Goal: Task Accomplishment & Management: Complete application form

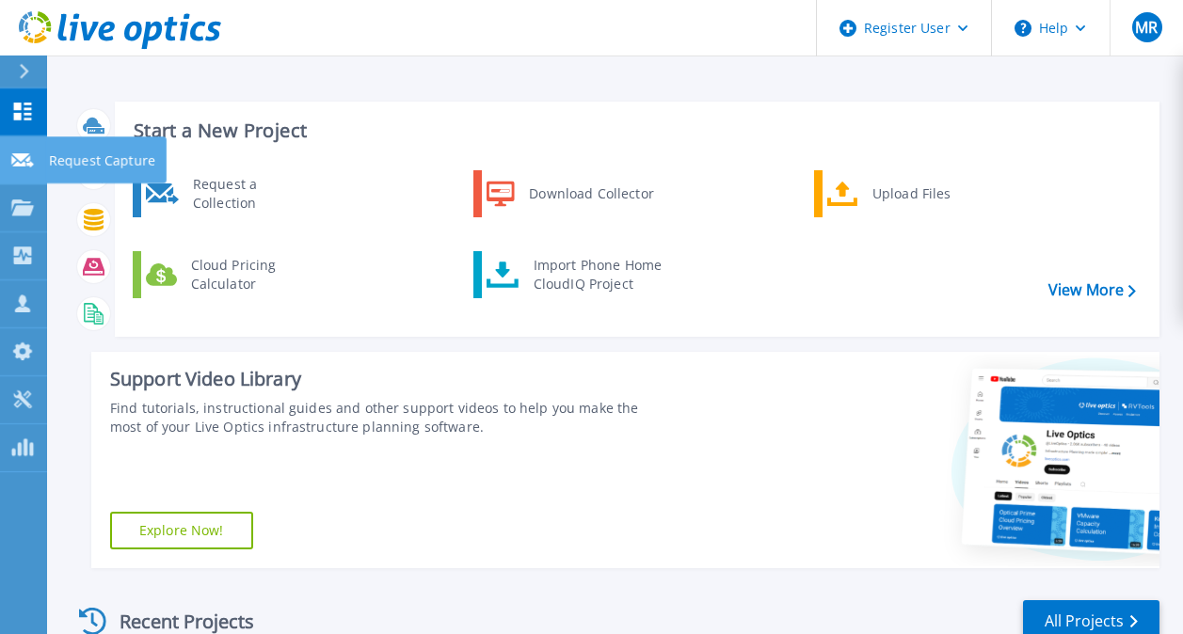
click at [75, 158] on p "Request Capture" at bounding box center [102, 160] width 106 height 49
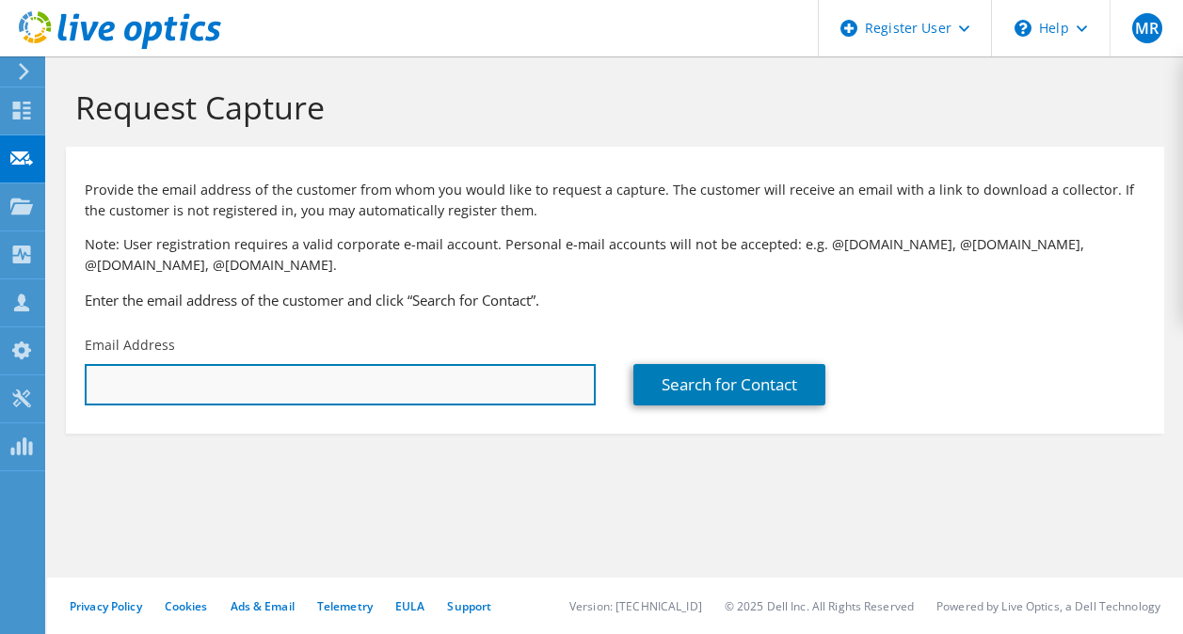
click at [135, 374] on input "text" at bounding box center [340, 384] width 511 height 41
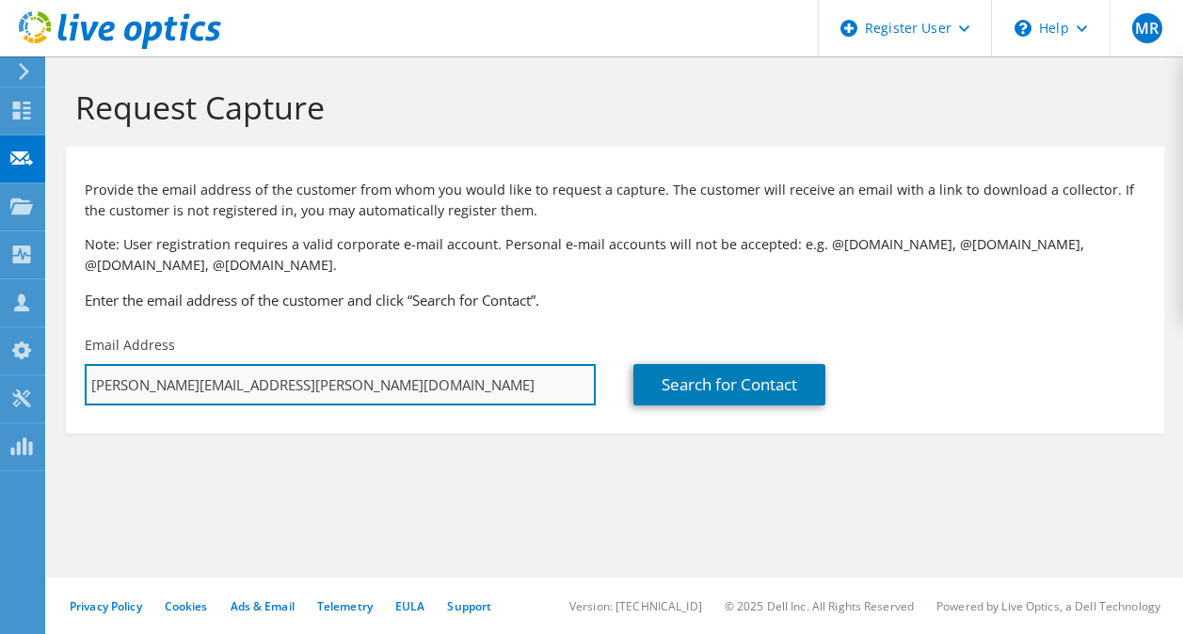
click at [308, 399] on input "Agatha.Popescu@dell.com" at bounding box center [340, 384] width 511 height 41
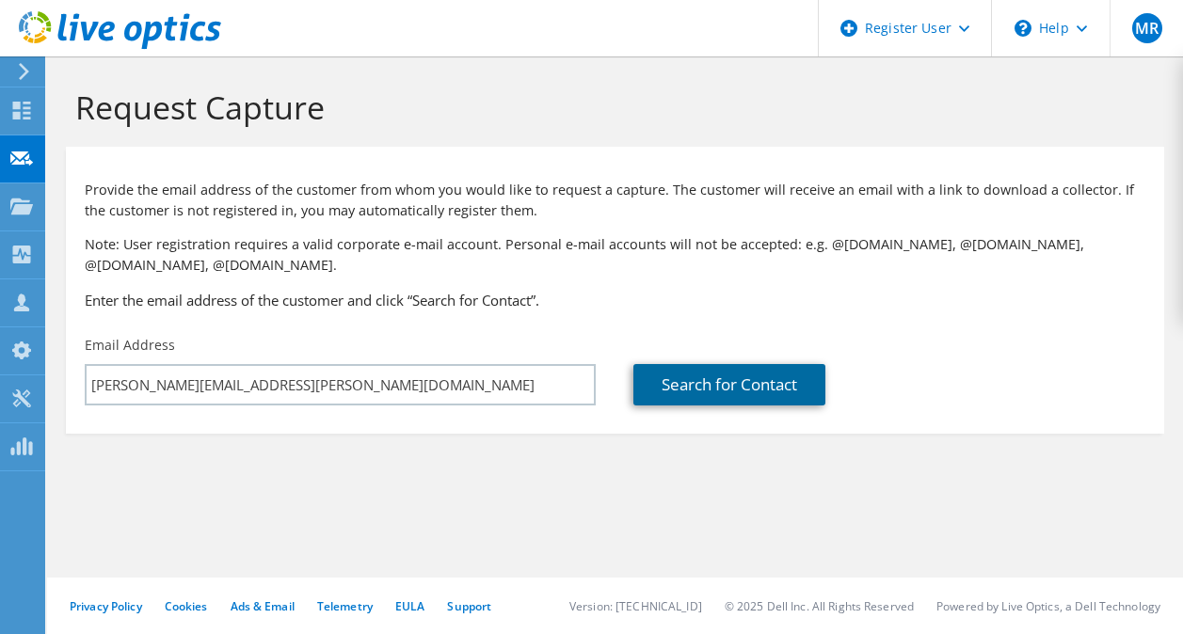
click at [688, 377] on link "Search for Contact" at bounding box center [729, 384] width 192 height 41
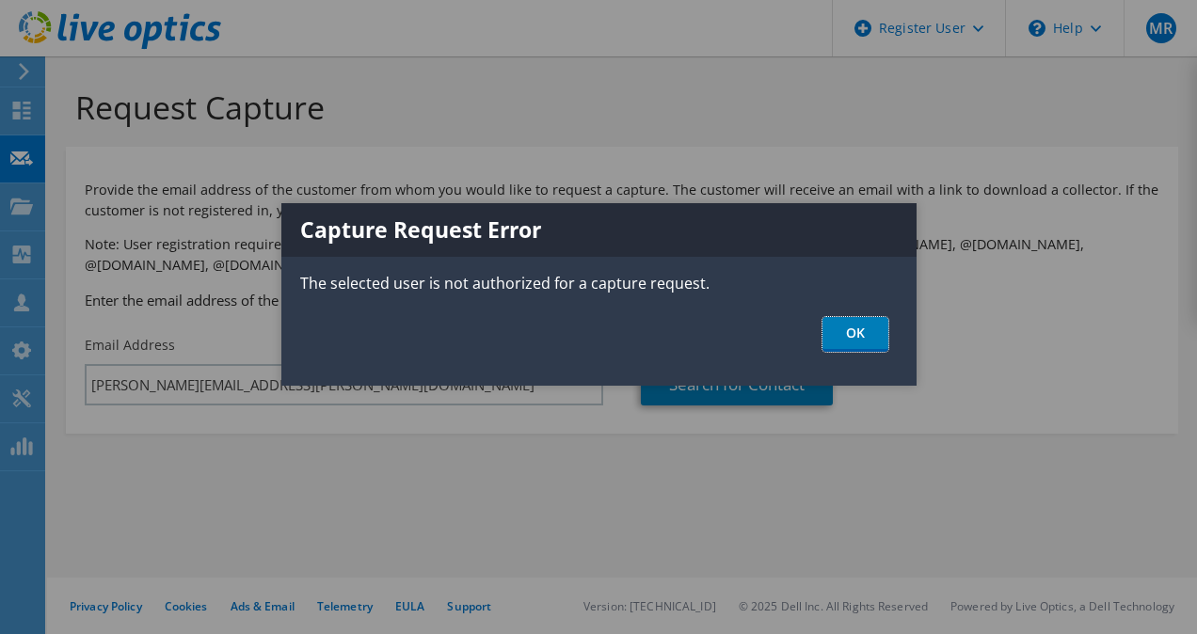
click at [852, 337] on link "OK" at bounding box center [855, 334] width 66 height 35
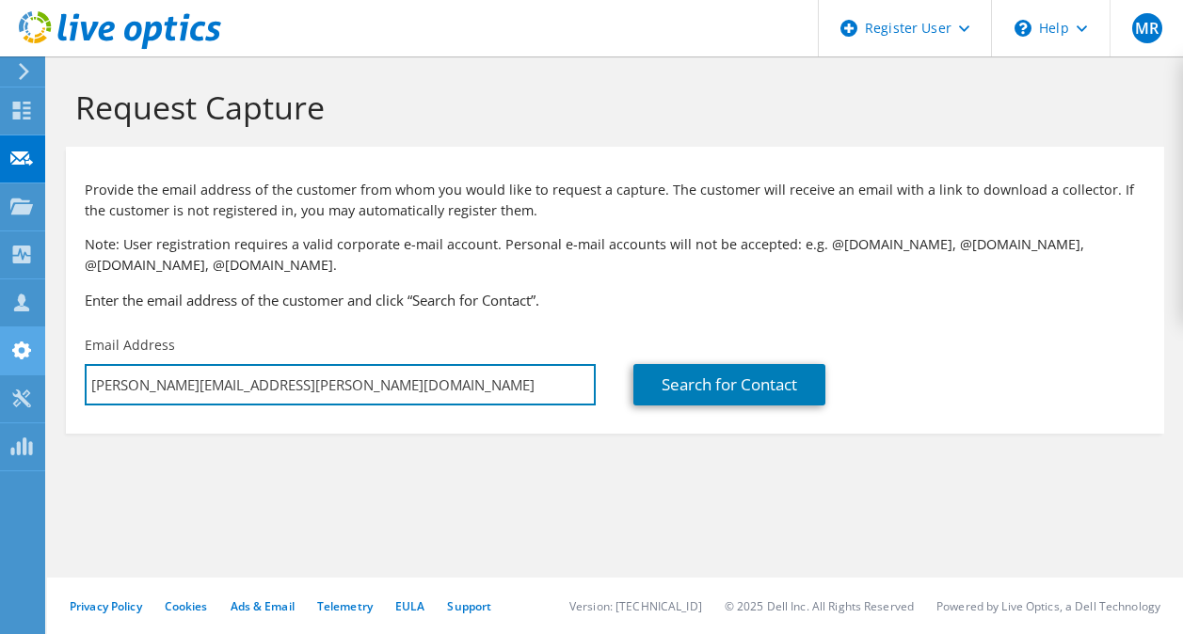
drag, startPoint x: 263, startPoint y: 386, endPoint x: 17, endPoint y: 358, distance: 247.2
click at [7, 374] on div "MR Dell User Mhamed Rochdi Mhamed.Rochdi@dell.com Dell My Profile Log Out \n He…" at bounding box center [591, 317] width 1183 height 634
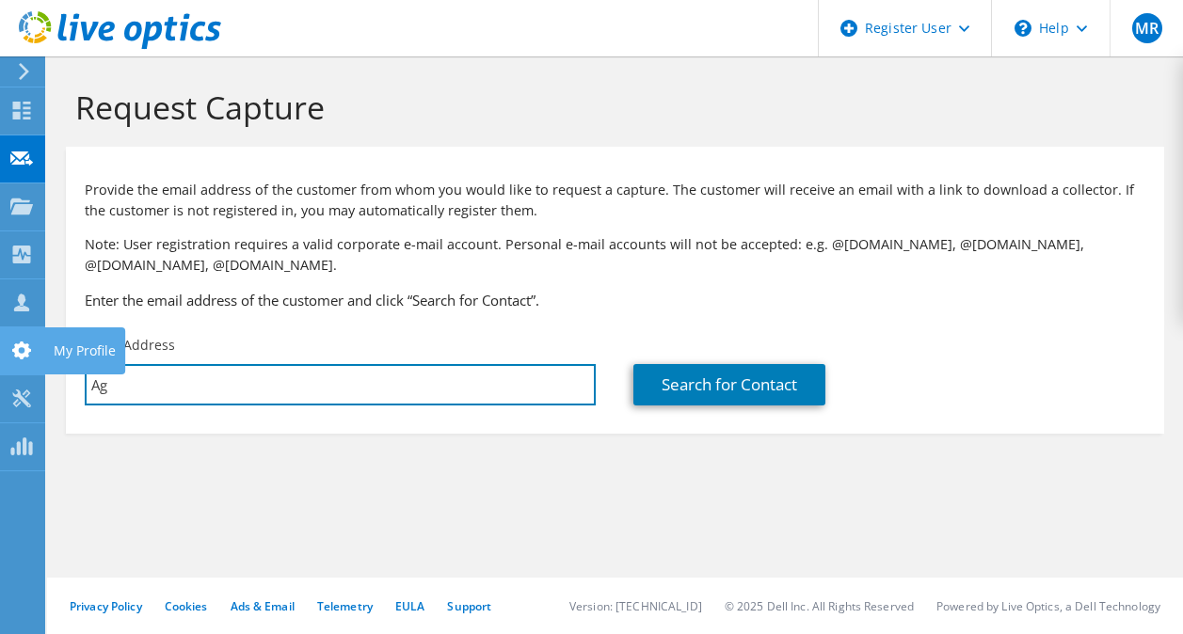
type input "A"
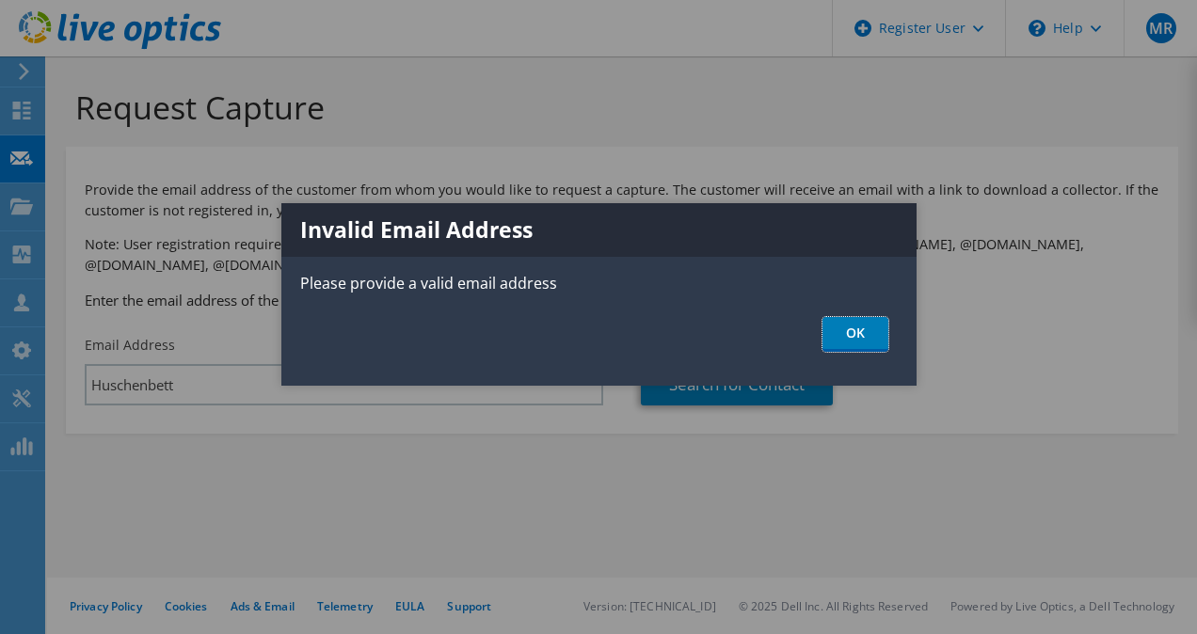
drag, startPoint x: 845, startPoint y: 326, endPoint x: 826, endPoint y: 331, distance: 19.4
click at [845, 326] on link "OK" at bounding box center [855, 334] width 66 height 35
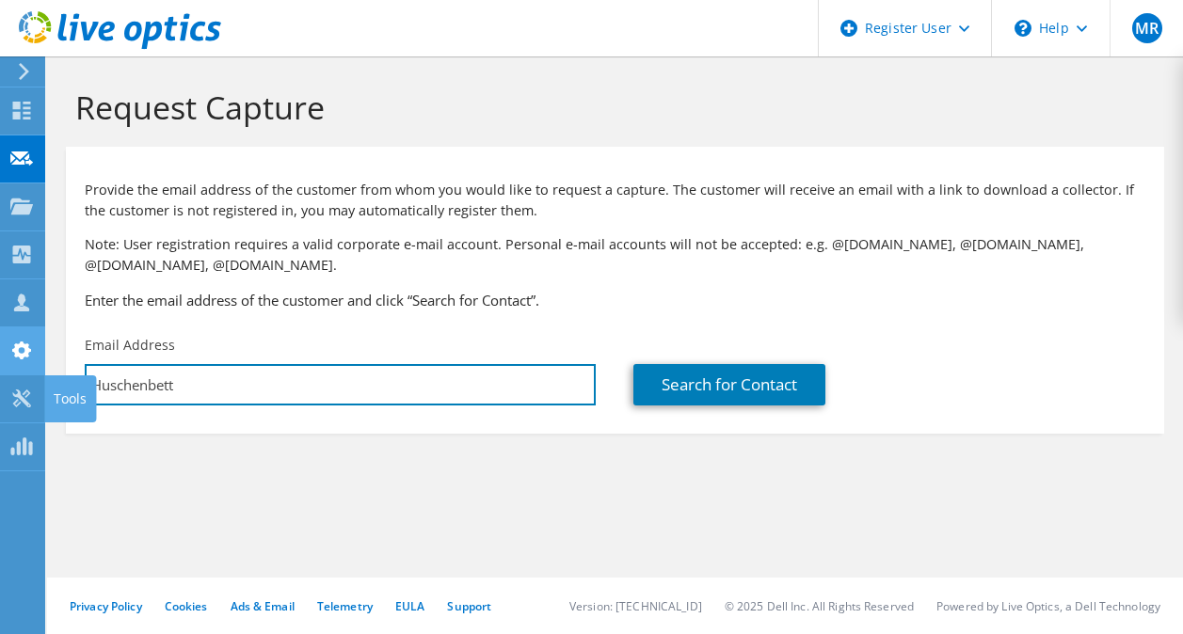
drag, startPoint x: 183, startPoint y: 383, endPoint x: 29, endPoint y: 374, distance: 153.6
click at [1, 382] on div "MR Dell User Mhamed Rochdi Mhamed.Rochdi@dell.com Dell My Profile Log Out \n He…" at bounding box center [591, 317] width 1183 height 634
type input "H"
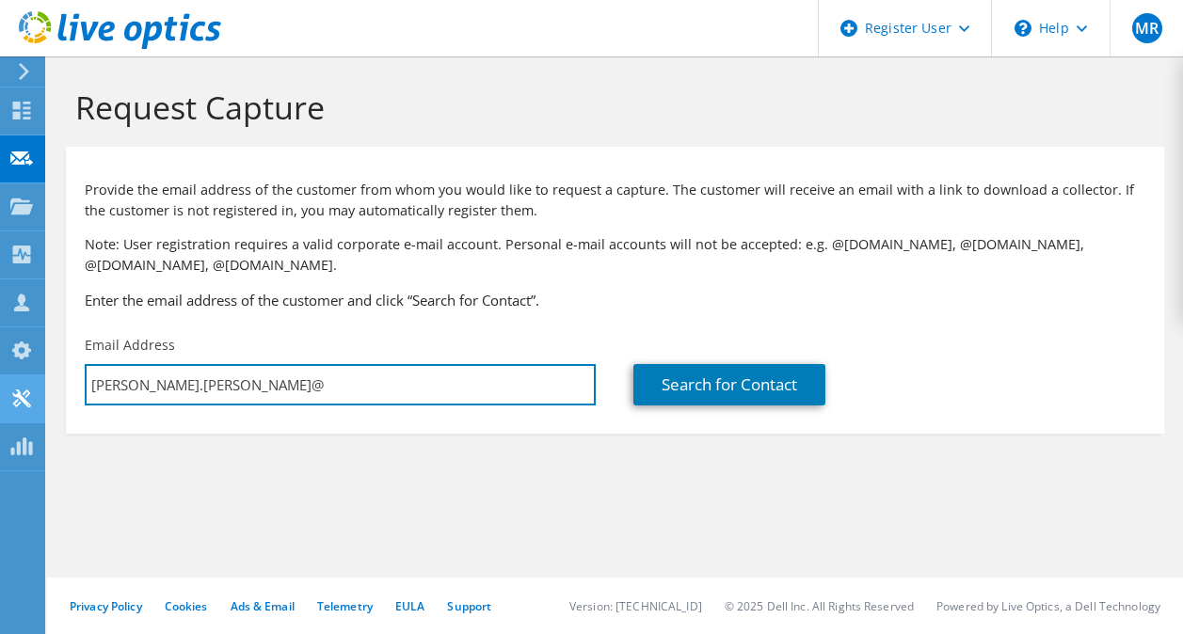
drag, startPoint x: 120, startPoint y: 387, endPoint x: 4, endPoint y: 387, distance: 116.7
click at [5, 386] on div "MR Dell User Mhamed Rochdi Mhamed.Rochdi@dell.com Dell My Profile Log Out \n He…" at bounding box center [591, 317] width 1183 height 634
click at [241, 396] on input "Michael.Heldmann@" at bounding box center [340, 384] width 511 height 41
click at [248, 392] on input "mann@Michael.Held" at bounding box center [340, 384] width 511 height 41
type input "m"
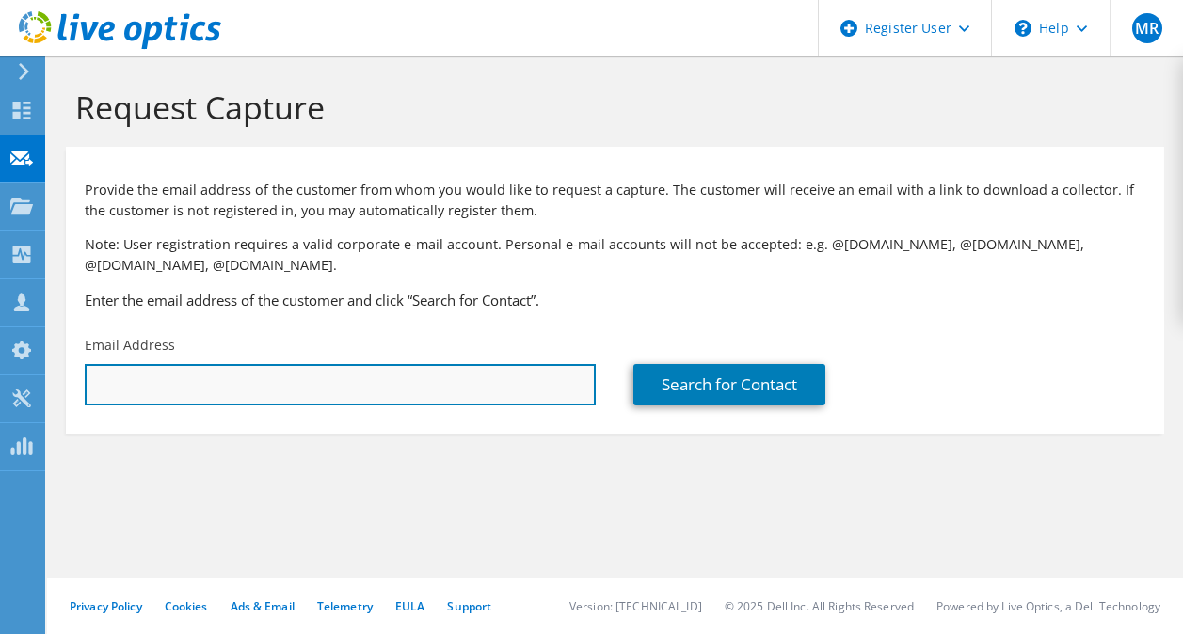
paste input "Are the switches (from HPE) already available and do you only need the transcei…"
type input "A"
click at [243, 398] on input "text" at bounding box center [340, 384] width 511 height 41
paste input "Are the switches (from HPE) already available and do you only need the transcei…"
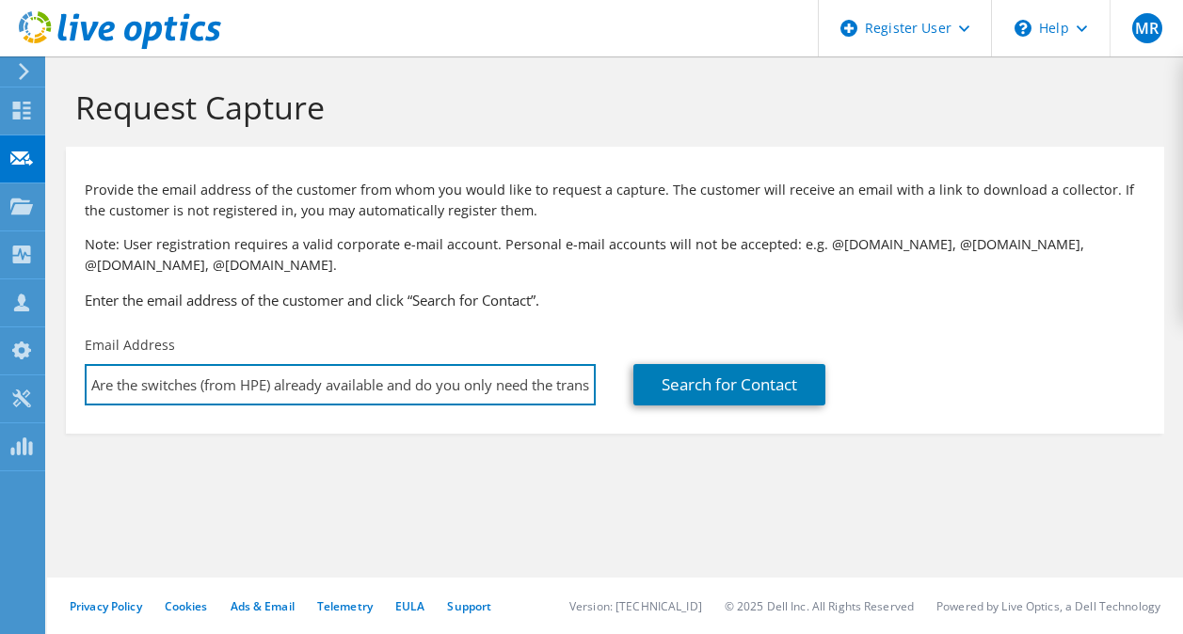
drag, startPoint x: 585, startPoint y: 386, endPoint x: -4, endPoint y: 385, distance: 589.0
click at [0, 385] on html "MR Dell User Mhamed Rochdi Mhamed.Rochdi@dell.com Dell My Profile Log Out \n He…" at bounding box center [591, 317] width 1183 height 634
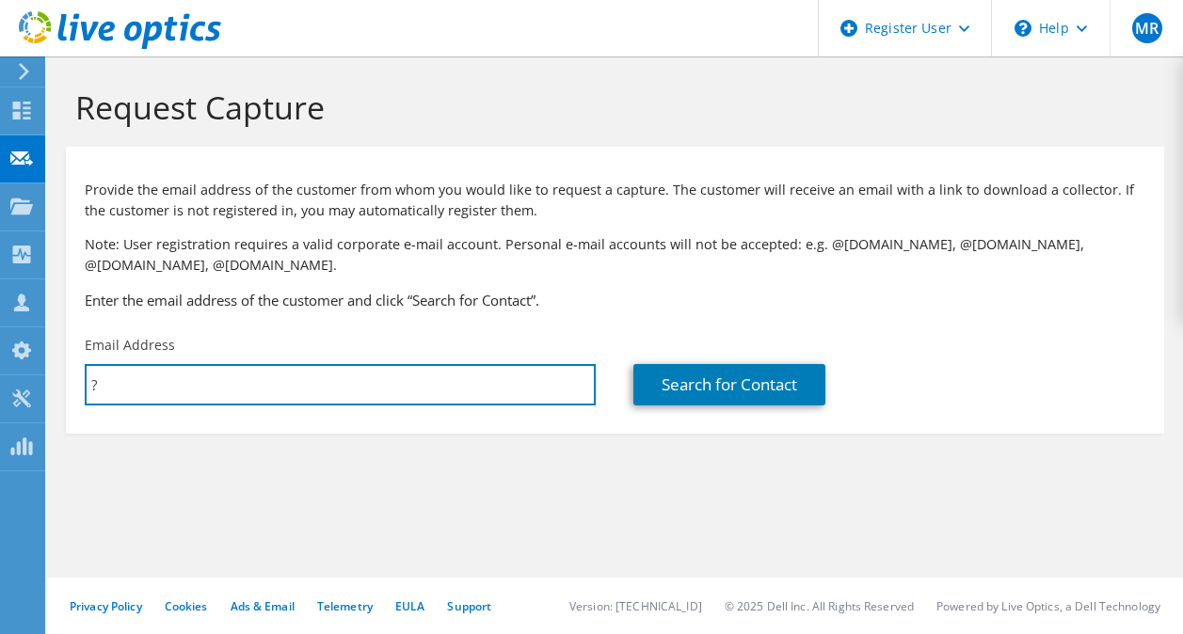
drag, startPoint x: 180, startPoint y: 390, endPoint x: 46, endPoint y: 387, distance: 133.7
click at [46, 387] on div "MR Dell User Mhamed Rochdi Mhamed.Rochdi@dell.com Dell My Profile Log Out \n He…" at bounding box center [591, 317] width 1183 height 634
type input "?"
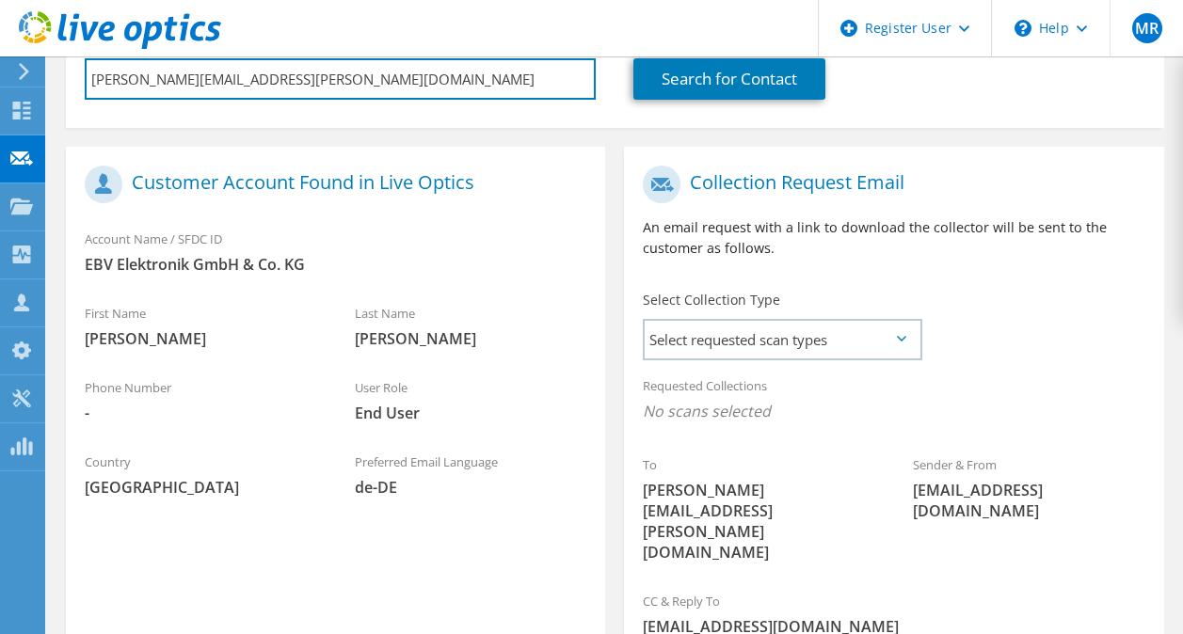
scroll to position [364, 0]
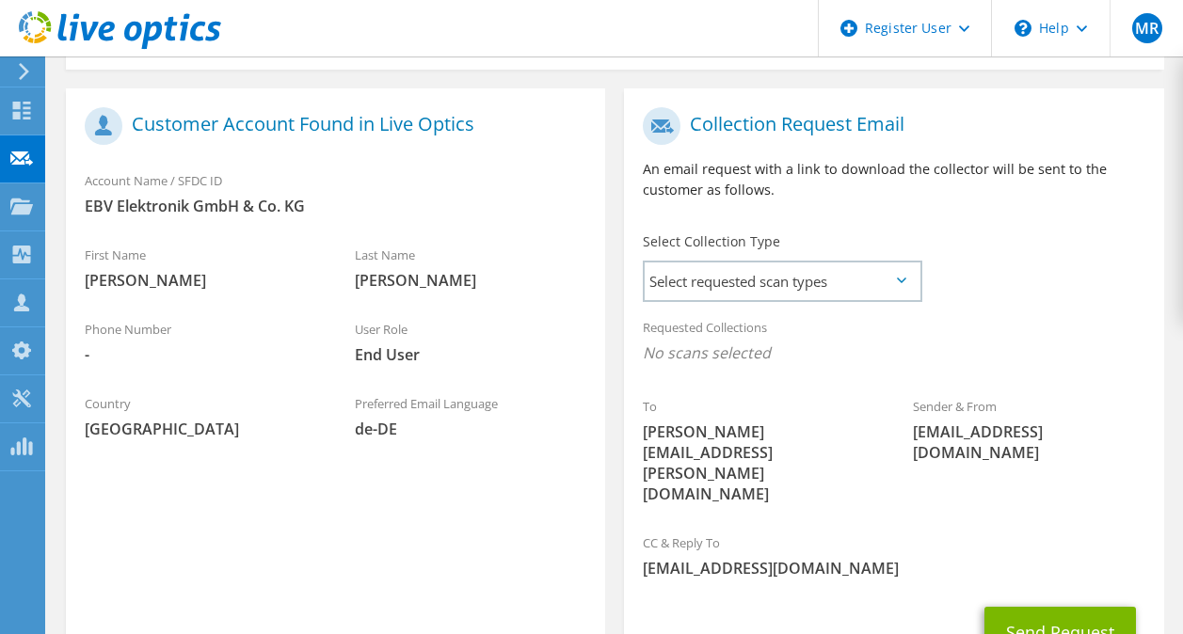
type input "Michael.Heldmann@avnet.eu"
click at [902, 282] on icon at bounding box center [901, 281] width 9 height 6
click at [890, 282] on span "Select requested scan types" at bounding box center [782, 282] width 275 height 38
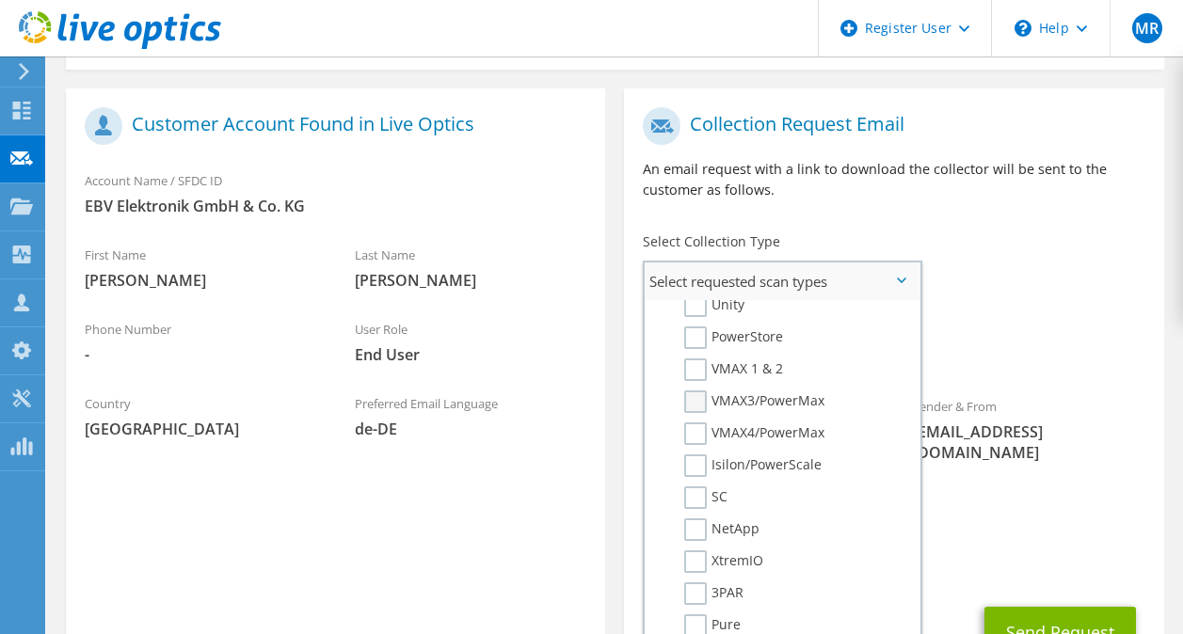
scroll to position [488, 0]
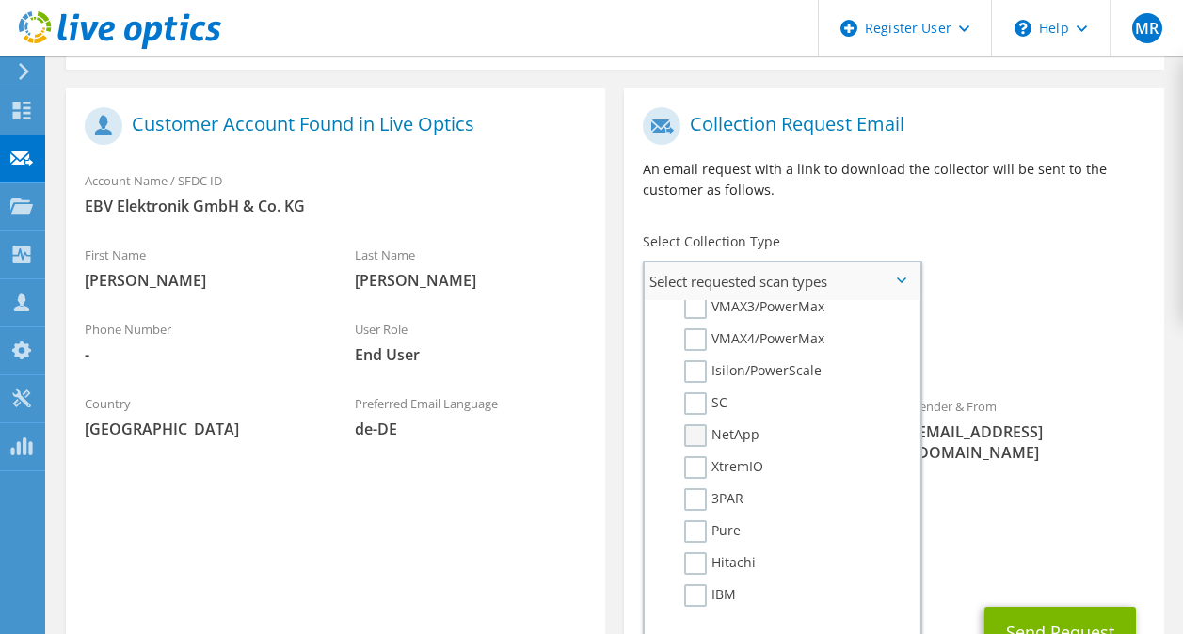
click at [693, 438] on label "NetApp" at bounding box center [721, 435] width 75 height 23
click at [0, 0] on input "NetApp" at bounding box center [0, 0] width 0 height 0
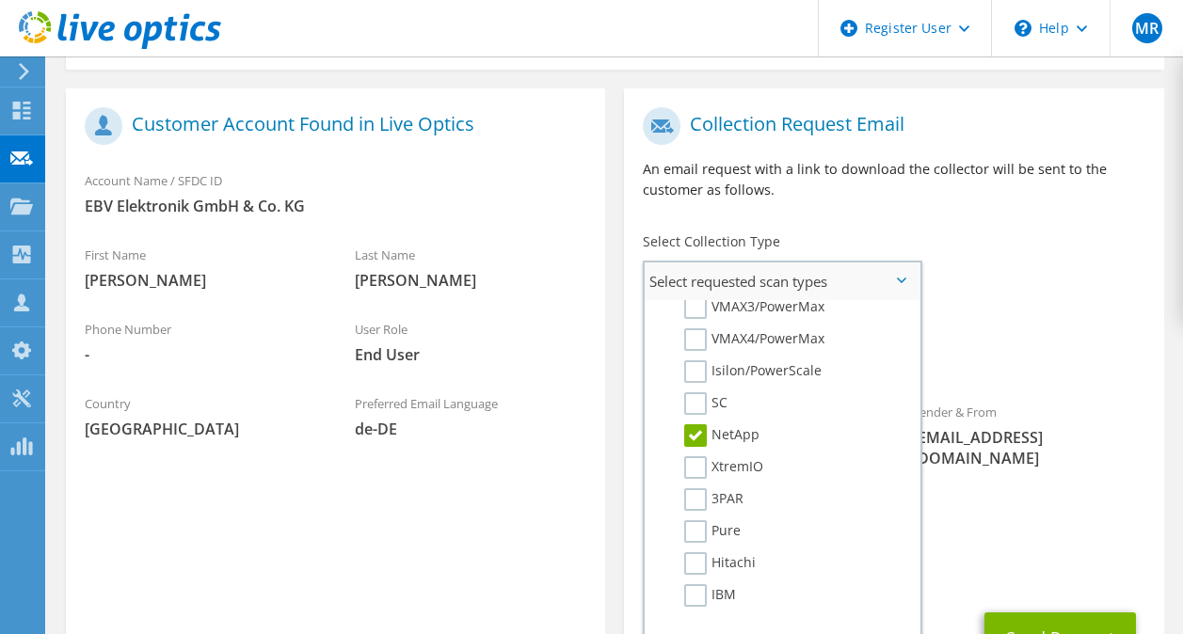
click at [693, 438] on label "NetApp" at bounding box center [721, 435] width 75 height 23
click at [0, 0] on input "NetApp" at bounding box center [0, 0] width 0 height 0
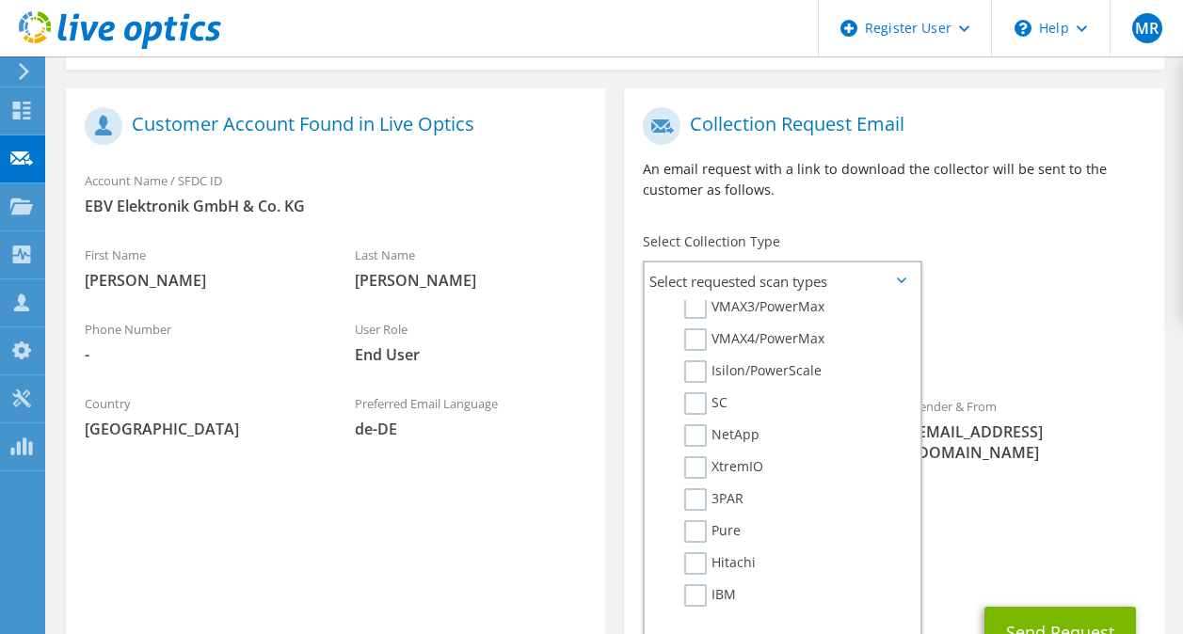
click at [980, 286] on div "To Michael.Heldmann@avnet.eu Sender & From liveoptics@liveoptics.com" at bounding box center [893, 310] width 539 height 425
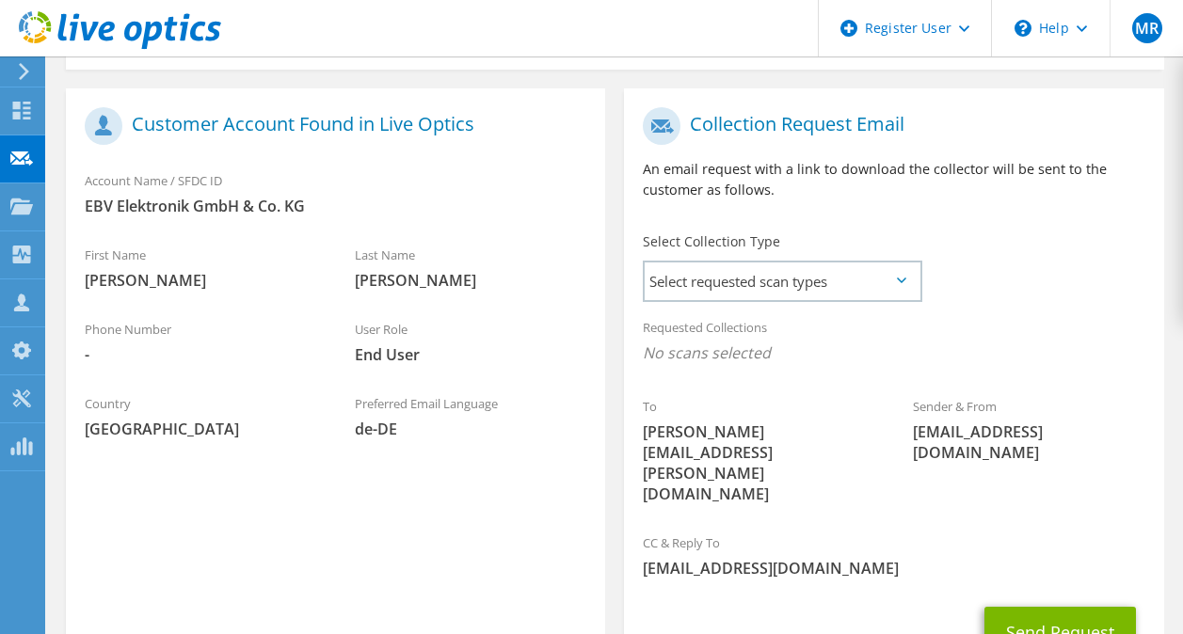
scroll to position [82, 0]
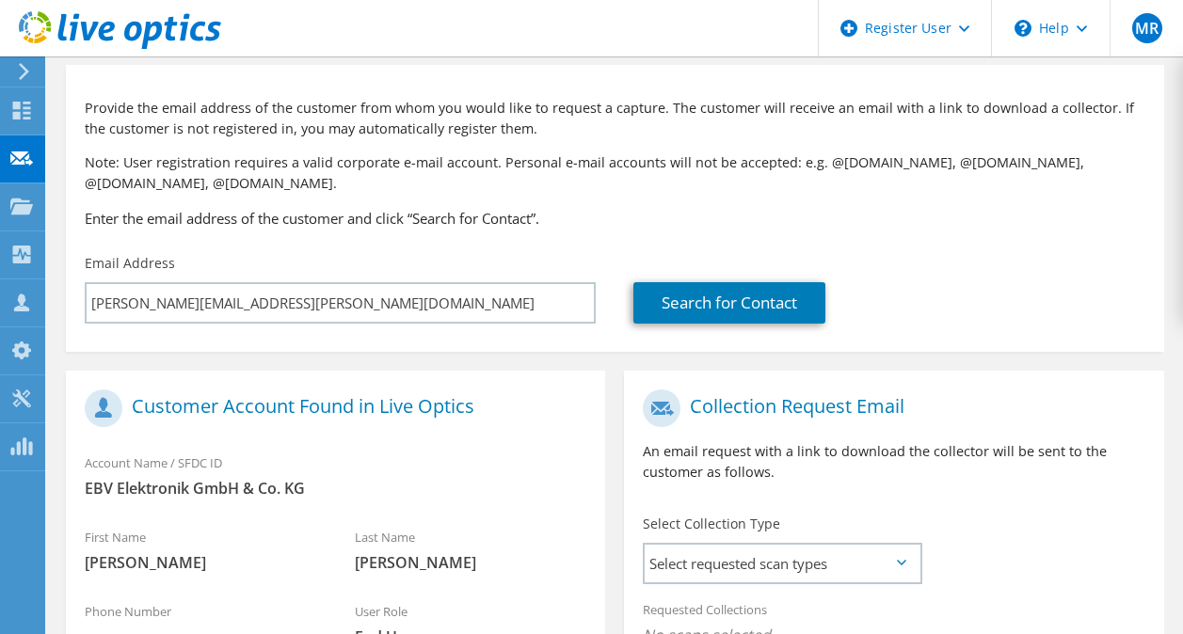
drag, startPoint x: 84, startPoint y: 457, endPoint x: 239, endPoint y: 456, distance: 155.3
click at [239, 456] on div "Account Name / SFDC ID EBV Elektronik GmbH & Co. KG" at bounding box center [335, 475] width 539 height 65
drag, startPoint x: 239, startPoint y: 456, endPoint x: 350, endPoint y: 456, distance: 111.0
click at [349, 456] on div "Account Name / SFDC ID EBV Elektronik GmbH & Co. KG" at bounding box center [335, 475] width 539 height 65
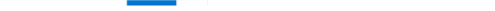
scroll to position [511, 0]
